Goal: Information Seeking & Learning: Learn about a topic

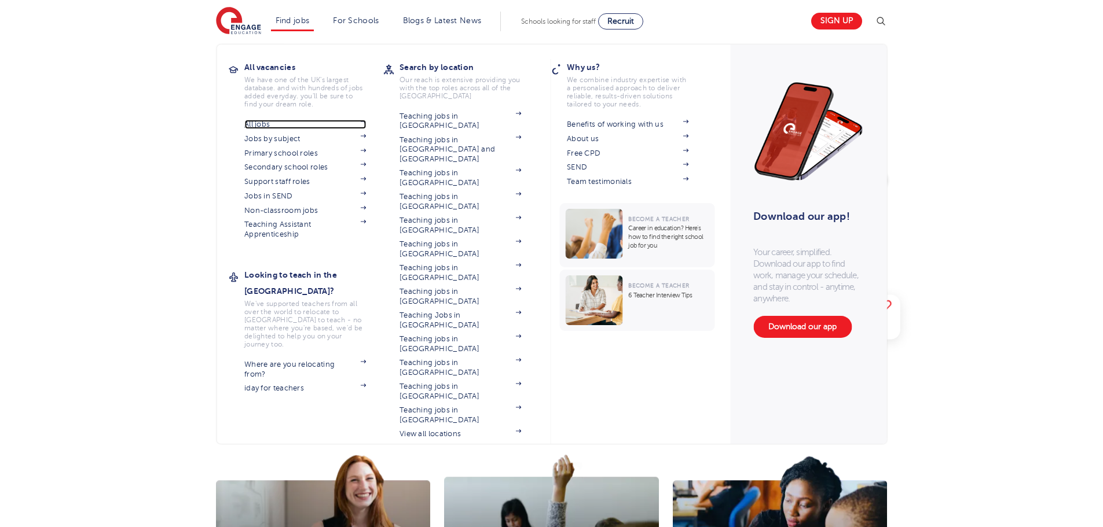
click at [258, 120] on link "All jobs" at bounding box center [305, 124] width 122 height 9
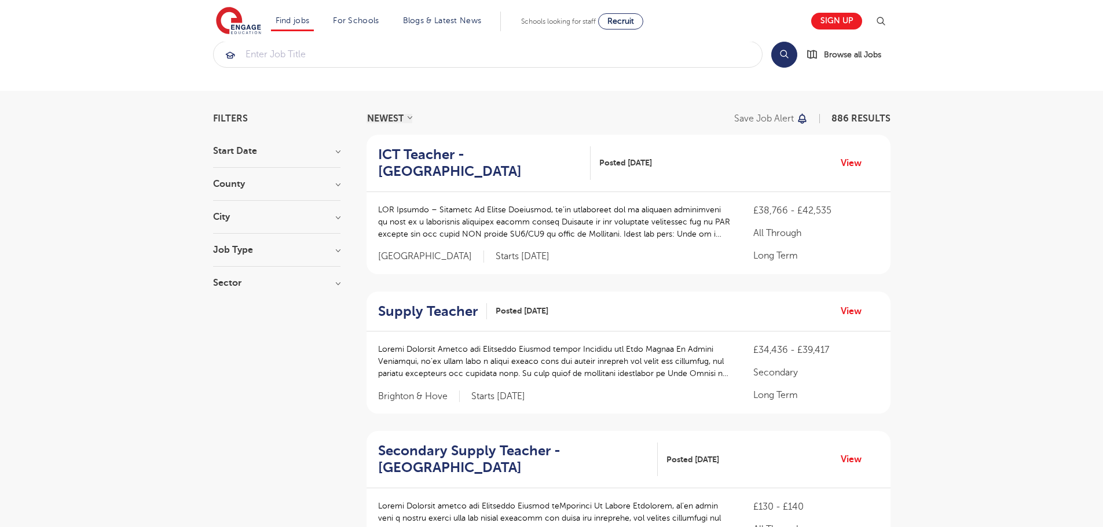
scroll to position [58, 0]
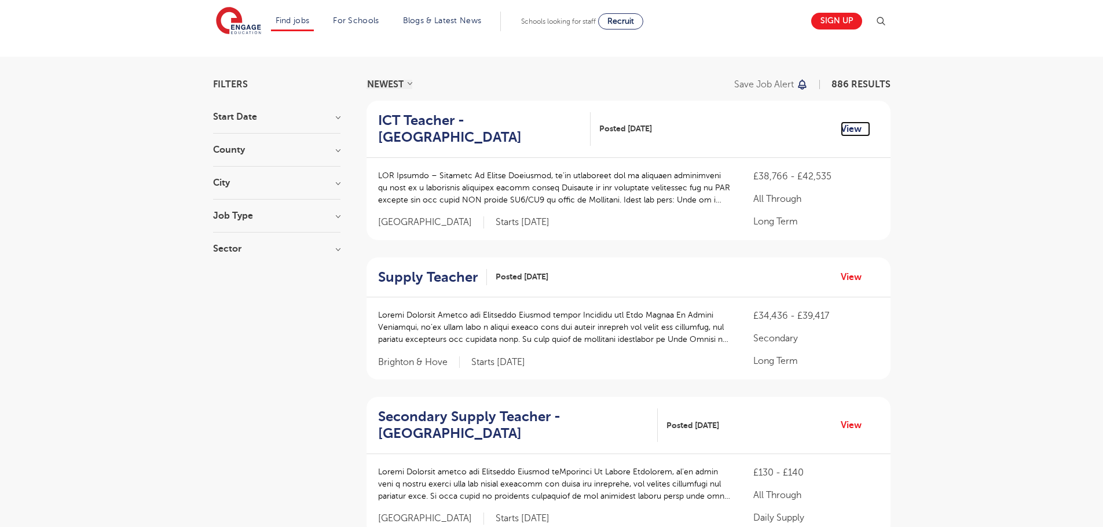
click at [846, 123] on link "View" at bounding box center [856, 129] width 30 height 15
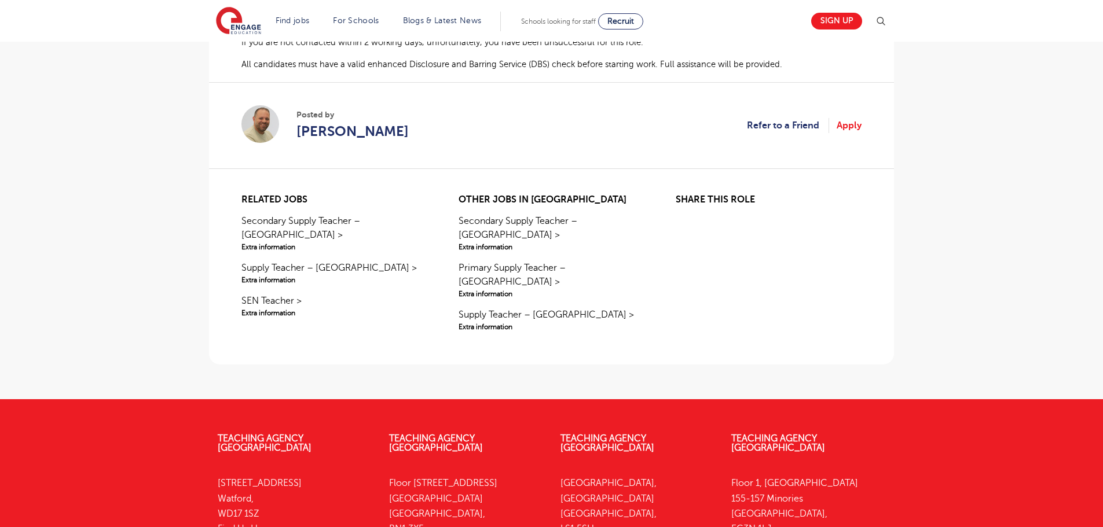
scroll to position [753, 0]
